Goal: Navigation & Orientation: Understand site structure

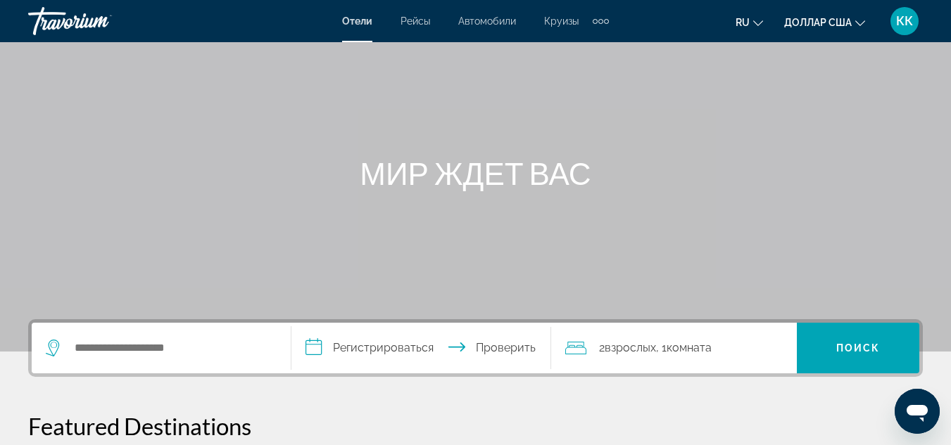
scroll to position [141, 0]
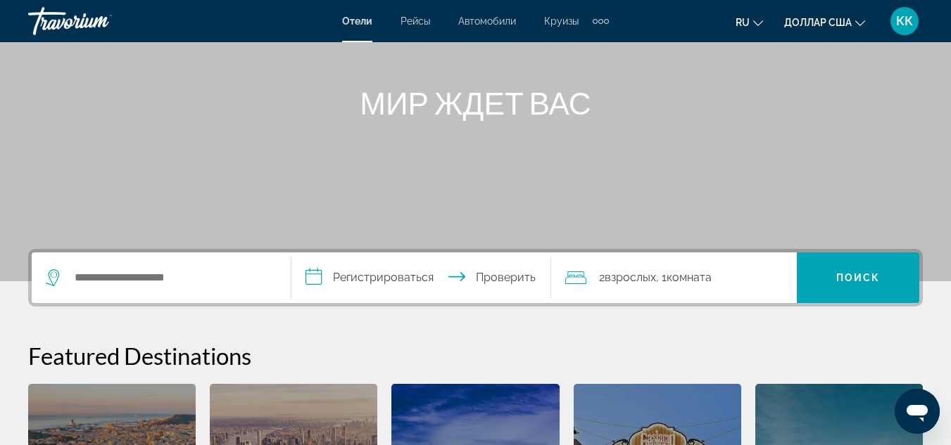
drag, startPoint x: 916, startPoint y: 0, endPoint x: 569, endPoint y: 195, distance: 397.4
click at [641, 139] on div "Основное содержание" at bounding box center [475, 70] width 951 height 422
click at [53, 277] on icon "Виджет поиска" at bounding box center [54, 278] width 17 height 17
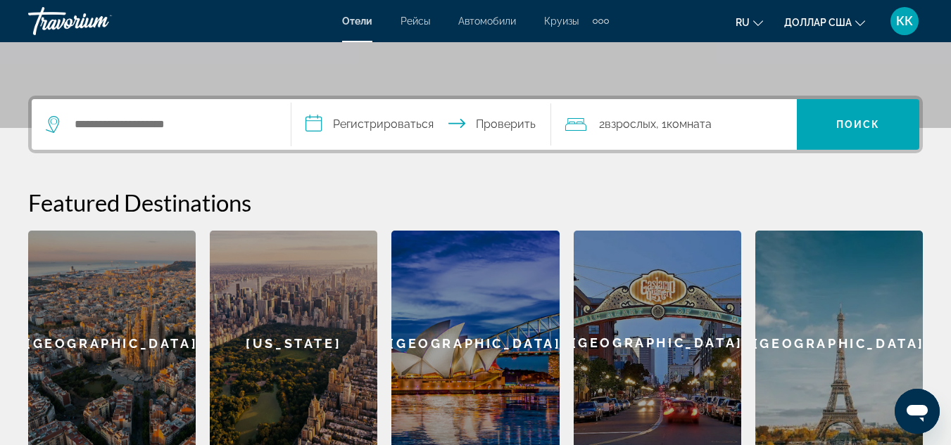
scroll to position [301, 0]
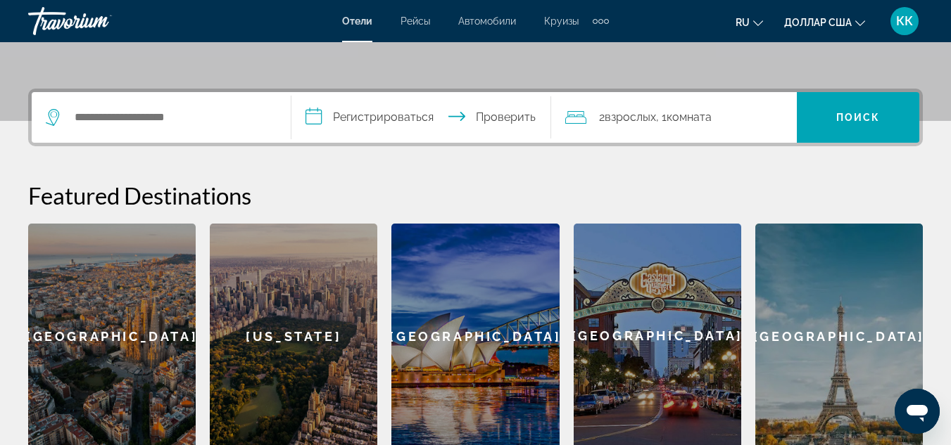
click at [356, 24] on font "Отели" at bounding box center [357, 20] width 30 height 11
click at [51, 114] on icon "Виджет поиска" at bounding box center [53, 114] width 7 height 6
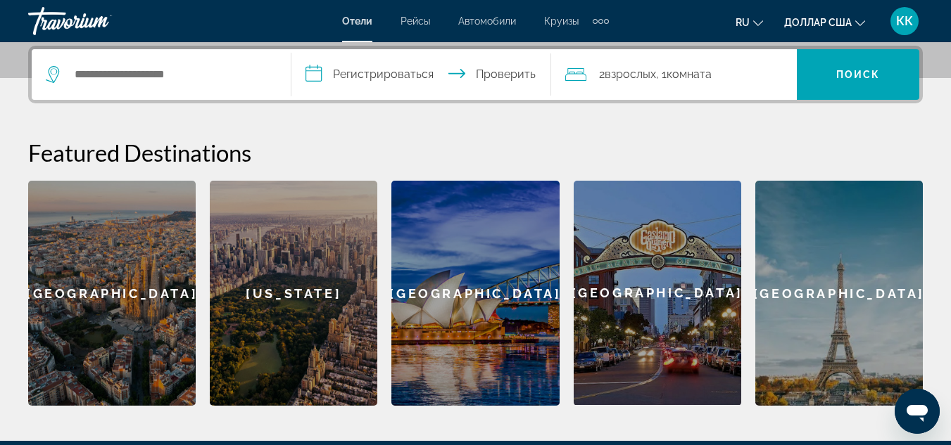
click at [310, 81] on input "**********" at bounding box center [423, 76] width 265 height 55
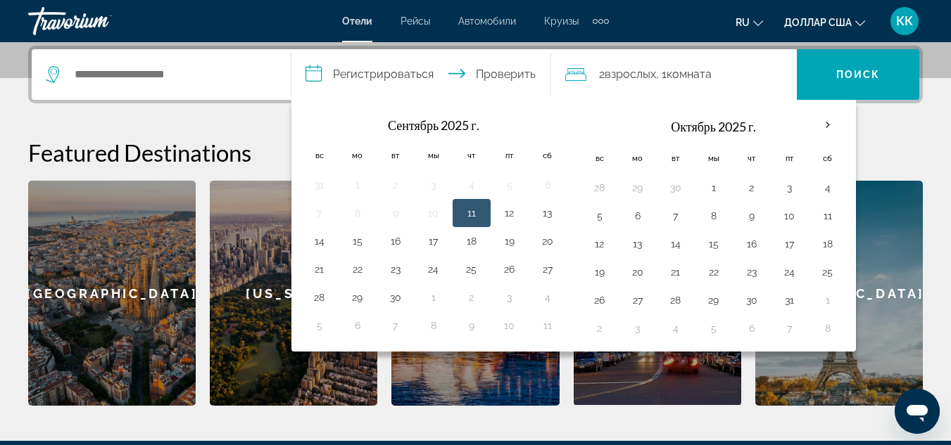
click at [247, 120] on div "**********" at bounding box center [475, 226] width 951 height 360
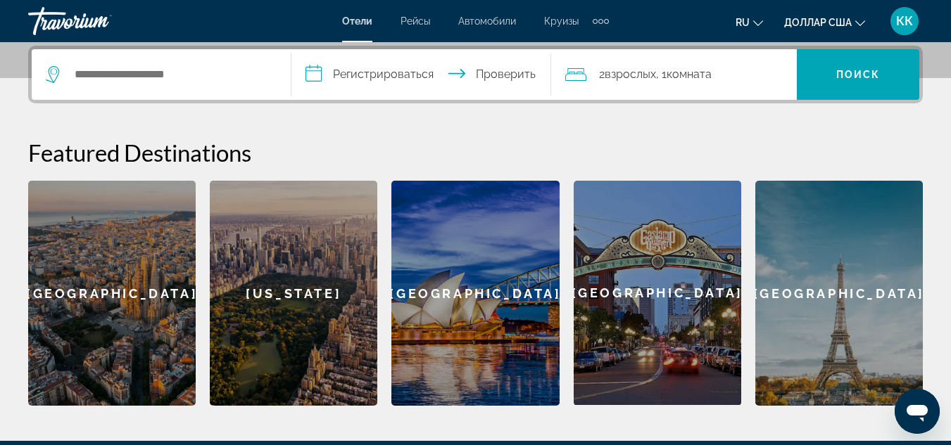
click at [49, 72] on icon "Виджет поиска" at bounding box center [54, 74] width 17 height 17
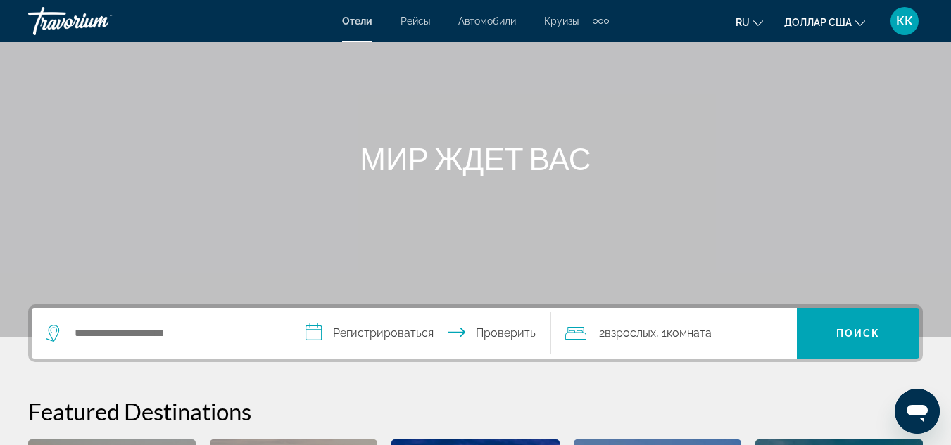
scroll to position [63, 0]
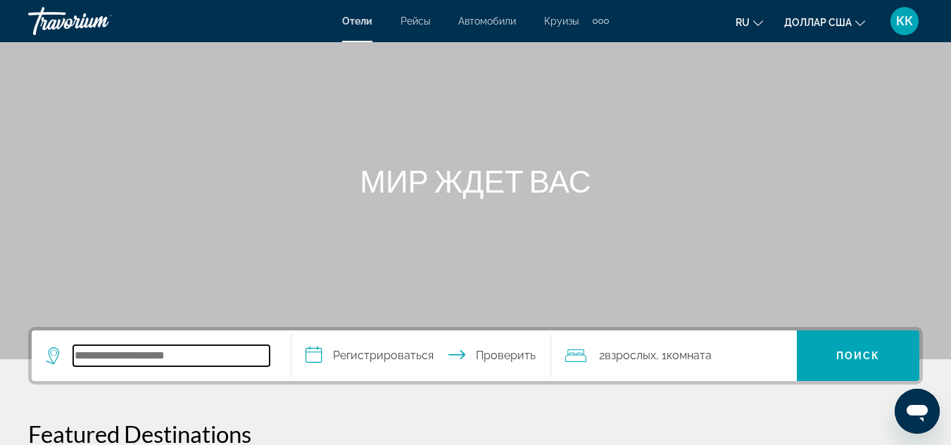
click at [75, 359] on input "Виджет поиска" at bounding box center [171, 356] width 196 height 21
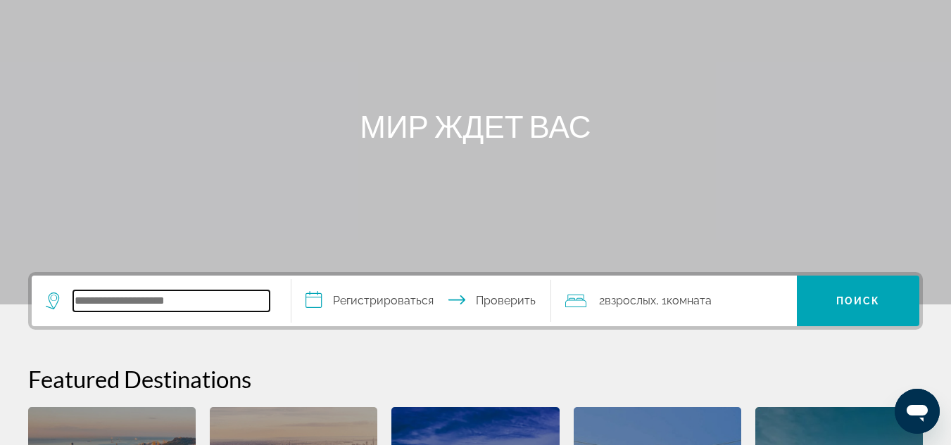
scroll to position [0, 0]
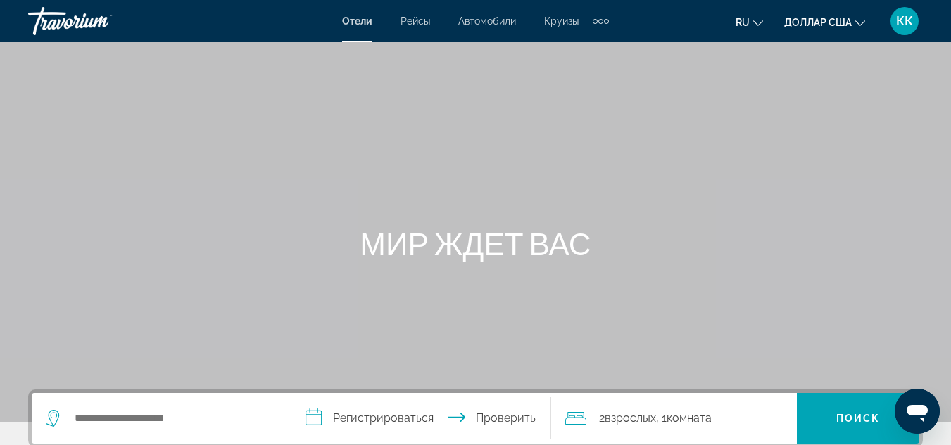
click at [755, 23] on icon "Изменить язык" at bounding box center [758, 23] width 10 height 6
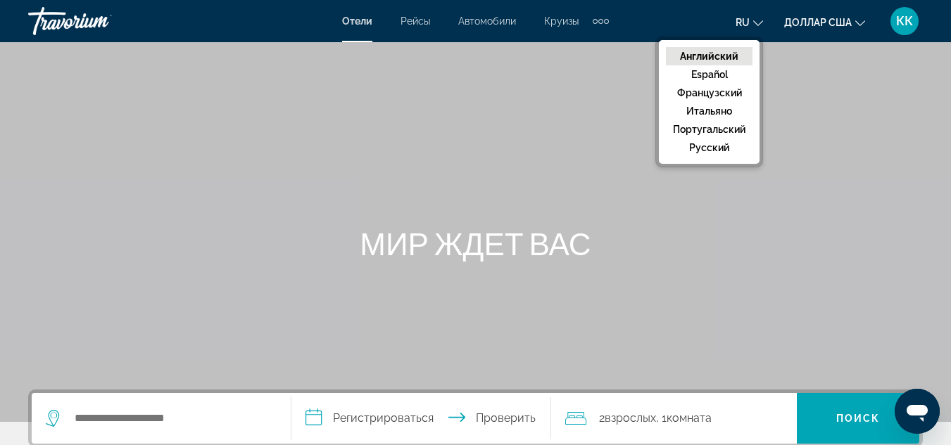
click at [718, 61] on font "Английский" at bounding box center [709, 56] width 58 height 11
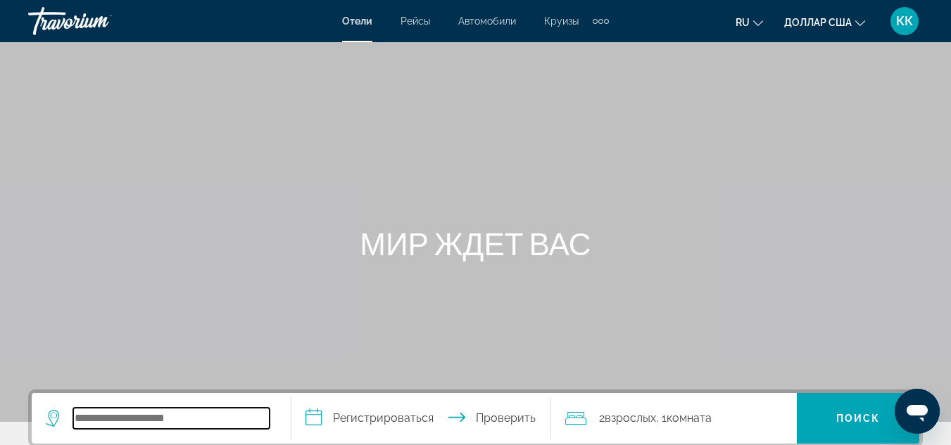
click at [79, 416] on input "Виджет поиска" at bounding box center [171, 418] width 196 height 21
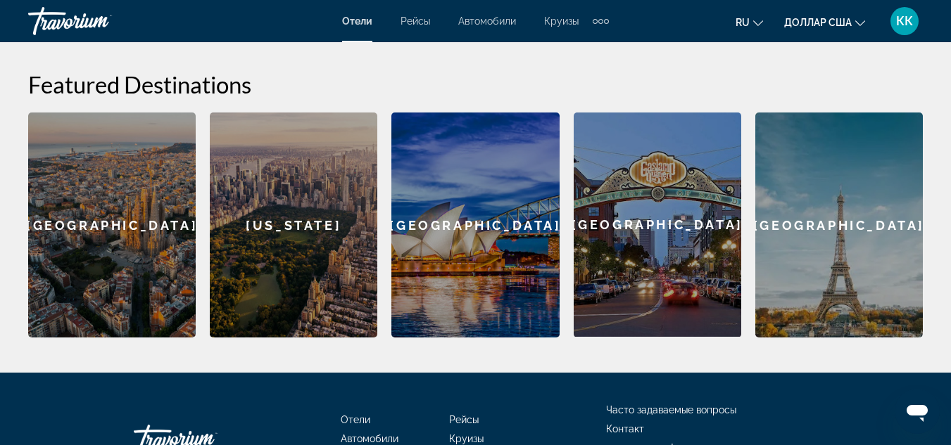
scroll to position [301, 0]
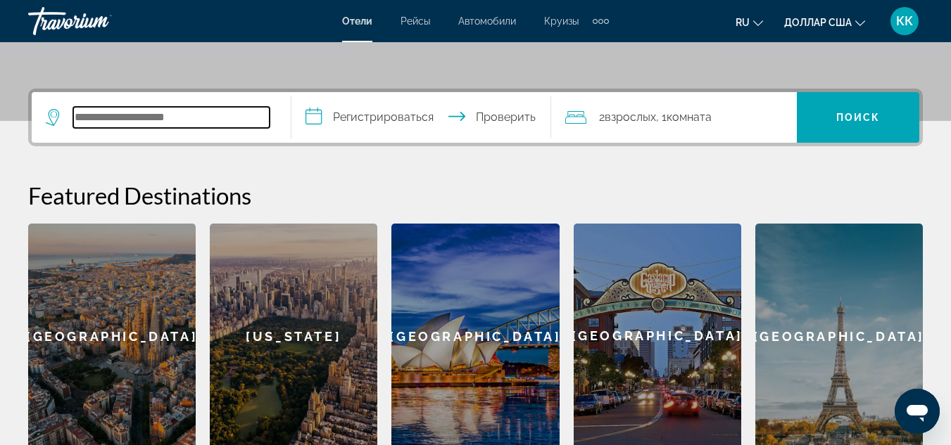
click at [82, 116] on input "Виджет поиска" at bounding box center [171, 117] width 196 height 21
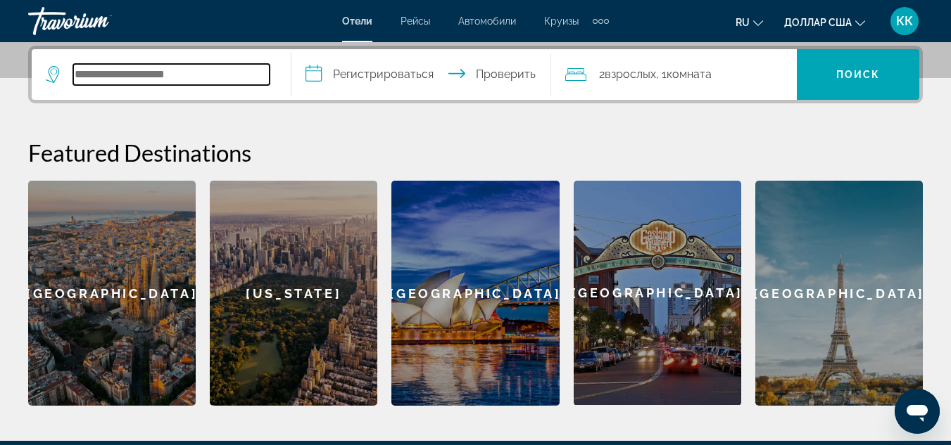
scroll to position [203, 0]
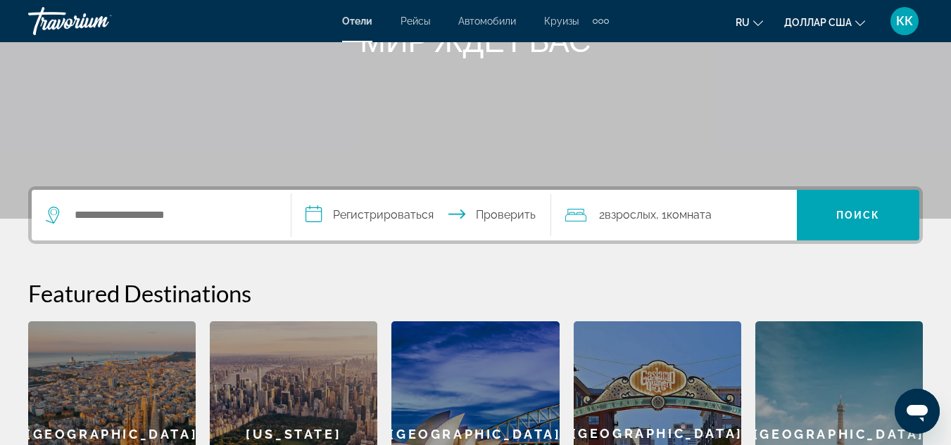
click at [359, 23] on font "Отели" at bounding box center [357, 20] width 30 height 11
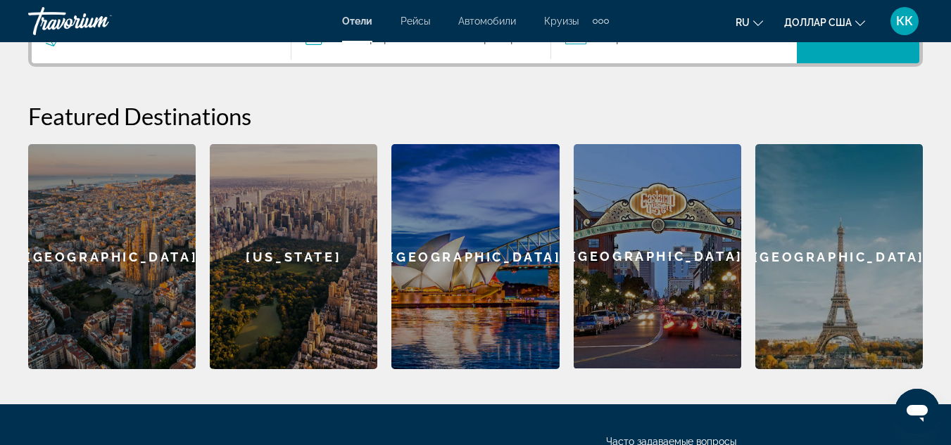
scroll to position [160, 0]
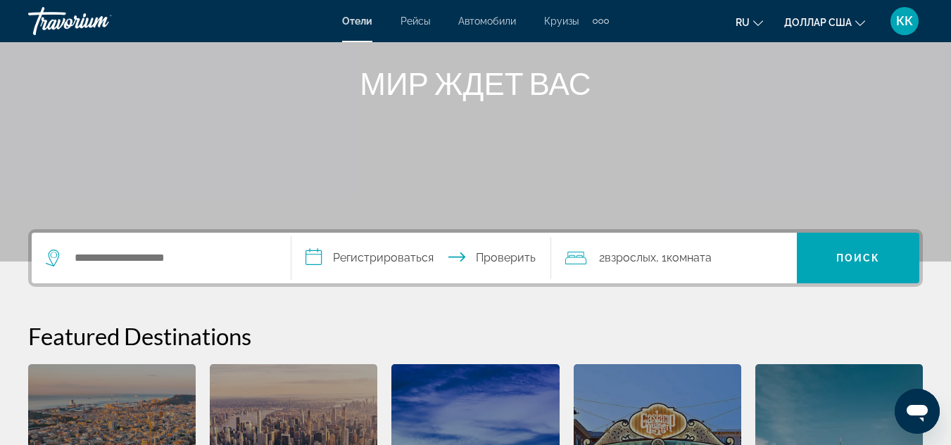
click at [415, 20] on font "Рейсы" at bounding box center [415, 20] width 30 height 11
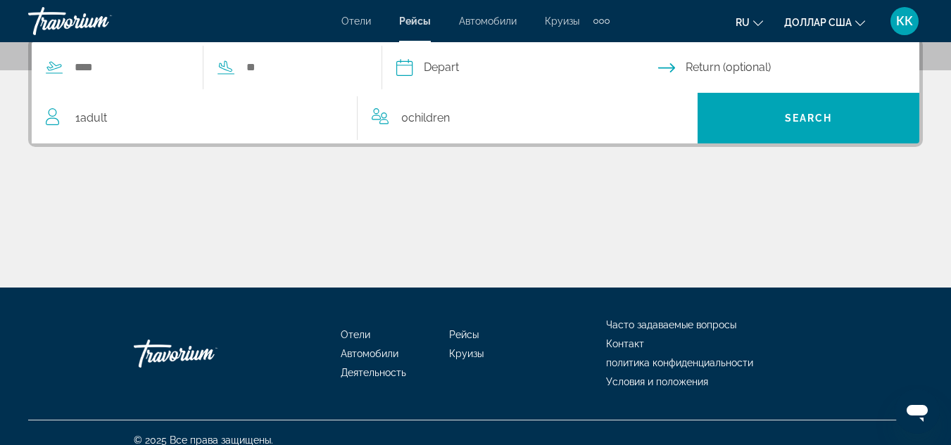
scroll to position [70, 0]
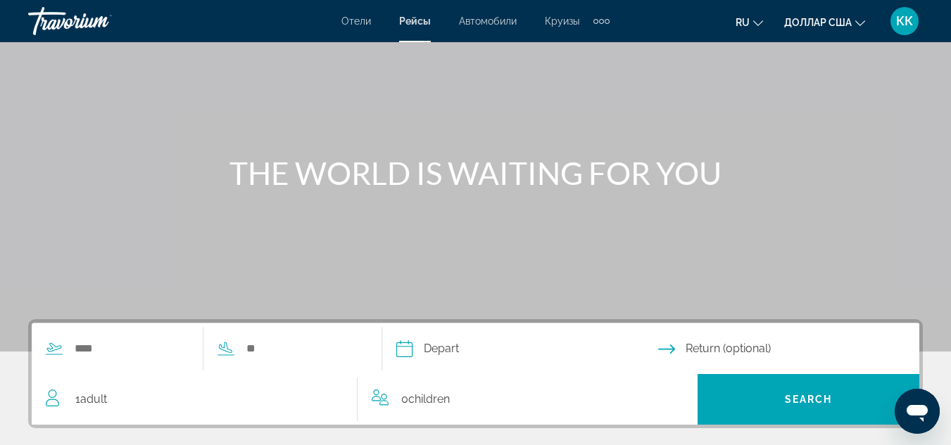
click at [757, 20] on icon "Изменить язык" at bounding box center [758, 23] width 10 height 10
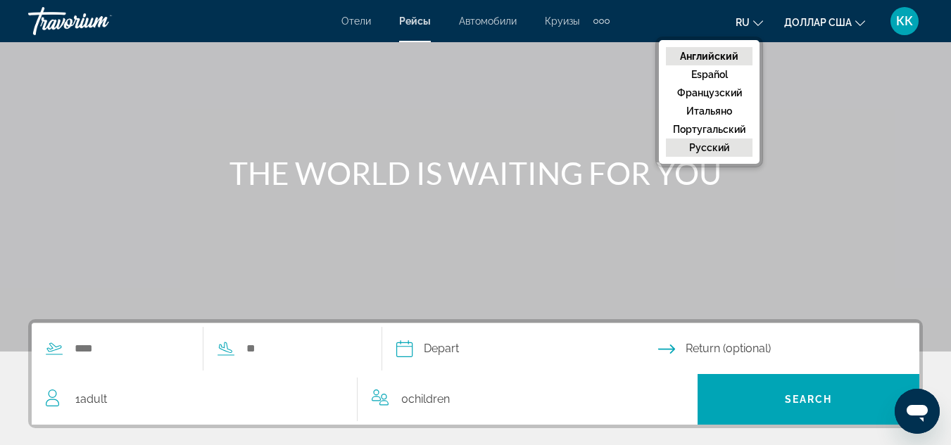
click at [719, 148] on font "русский" at bounding box center [709, 147] width 40 height 11
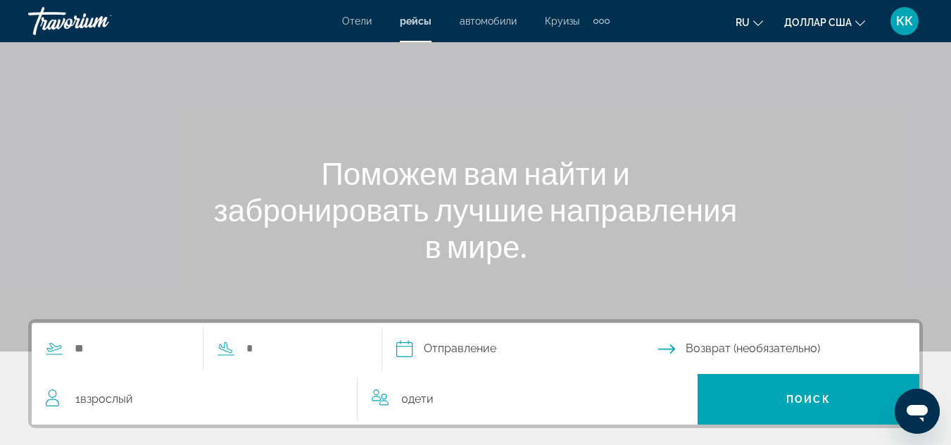
scroll to position [0, 0]
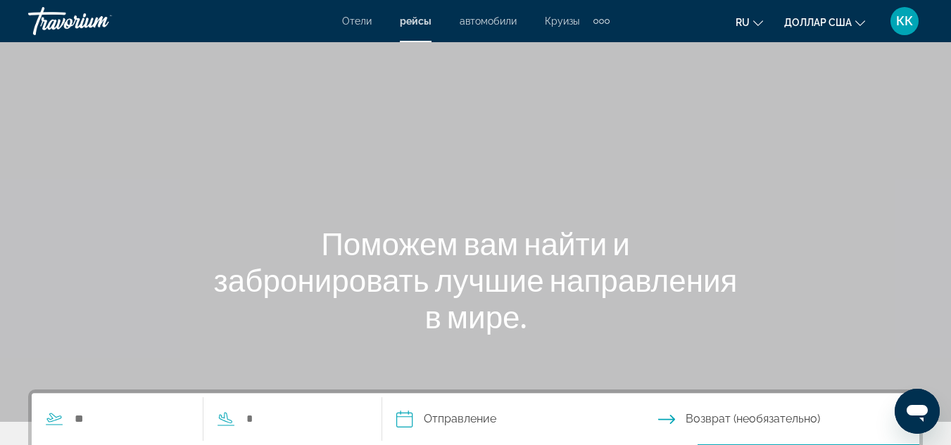
click at [492, 23] on font "автомобили" at bounding box center [488, 20] width 57 height 11
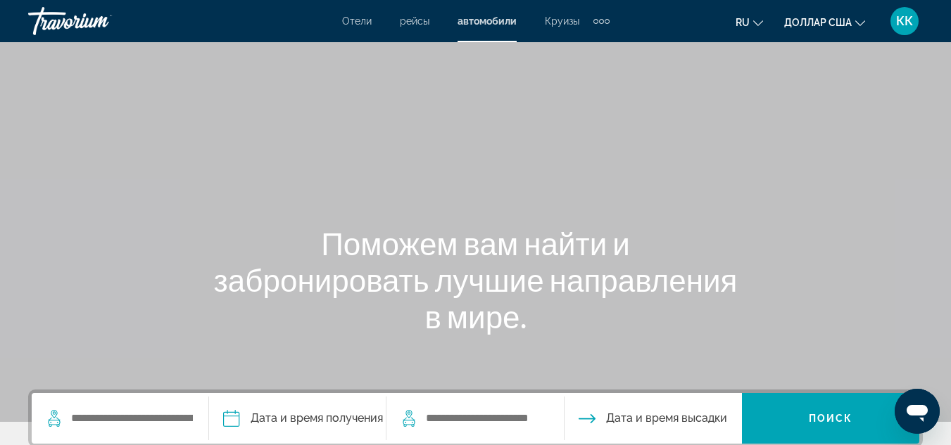
click at [568, 23] on font "Круизы" at bounding box center [562, 20] width 34 height 11
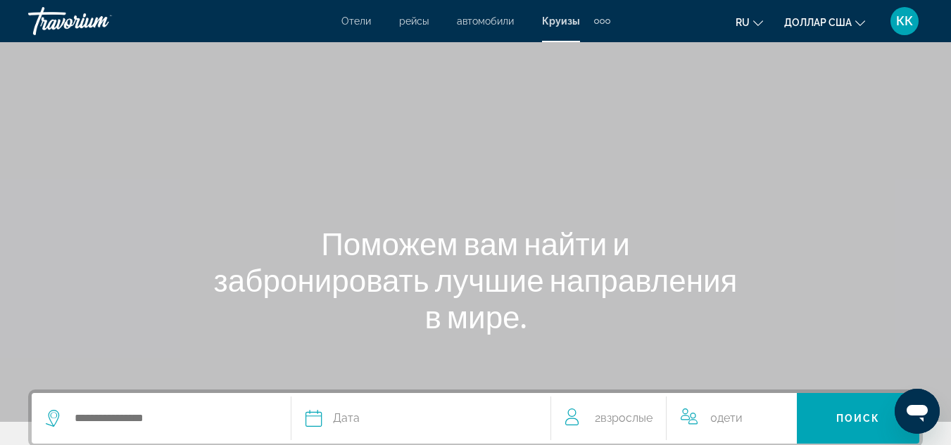
click at [600, 20] on div "Дополнительные элементы навигации" at bounding box center [602, 21] width 5 height 5
click at [654, 70] on div "Основное содержание" at bounding box center [475, 211] width 951 height 422
click at [491, 22] on font "автомобили" at bounding box center [485, 20] width 57 height 11
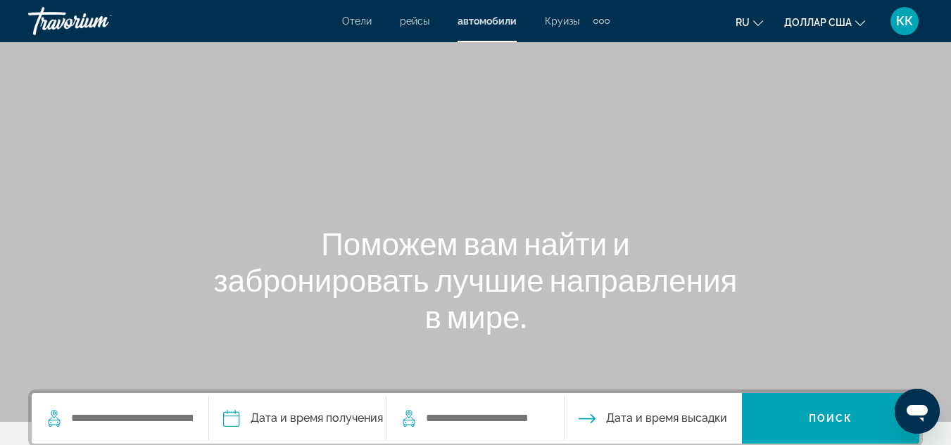
click at [353, 17] on font "Отели" at bounding box center [357, 20] width 30 height 11
